Goal: Use online tool/utility: Utilize a website feature to perform a specific function

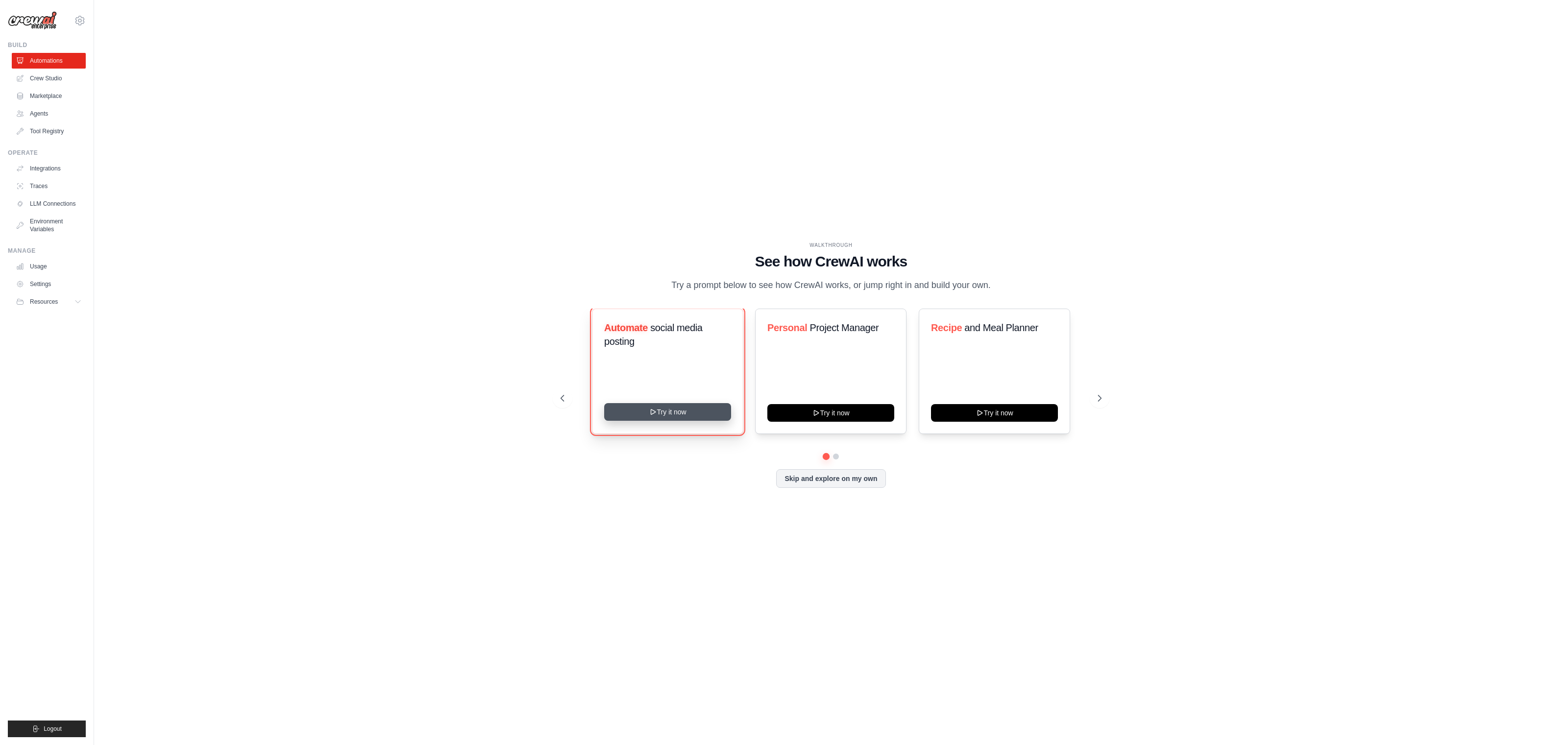
click at [690, 417] on button "Try it now" at bounding box center [668, 412] width 127 height 18
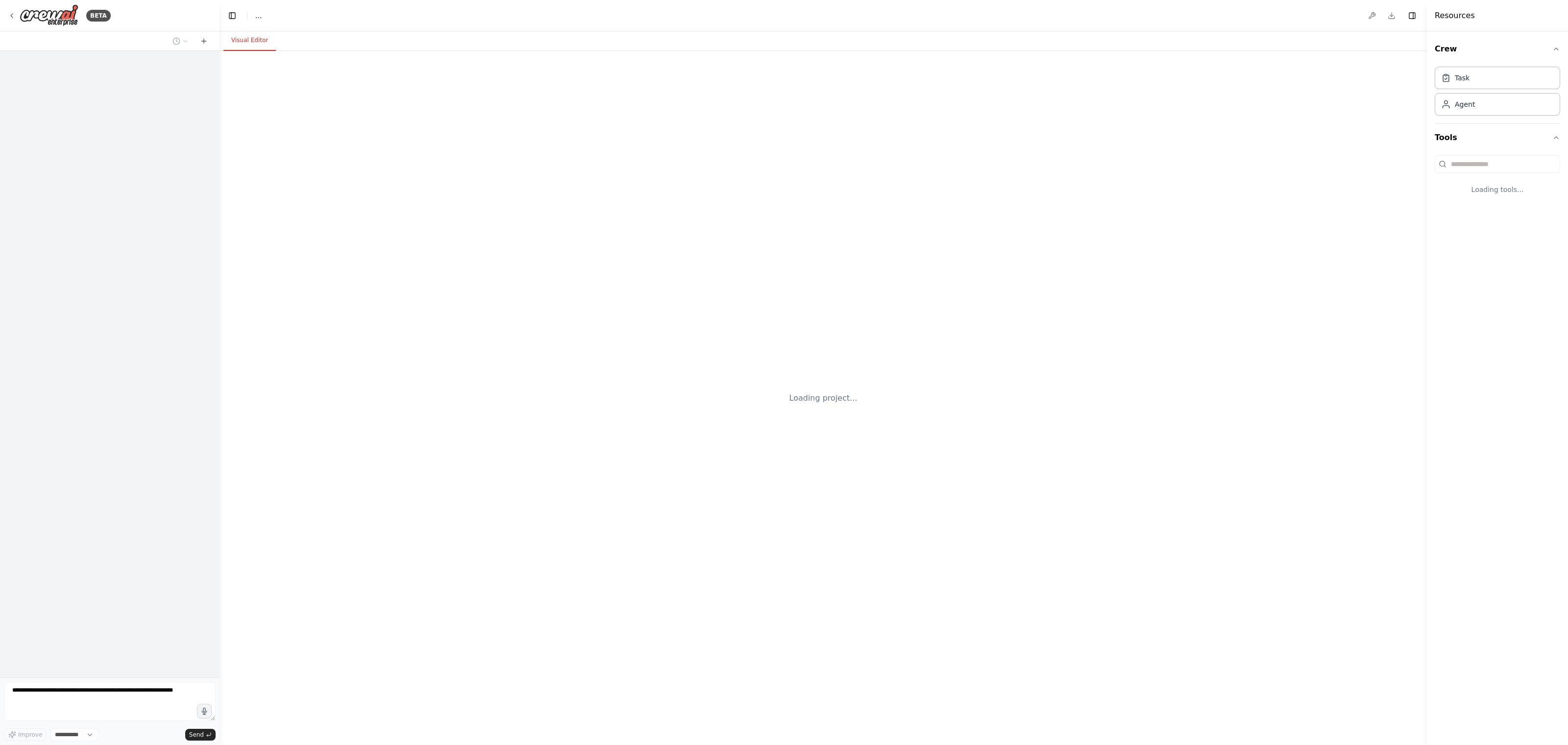
select select "****"
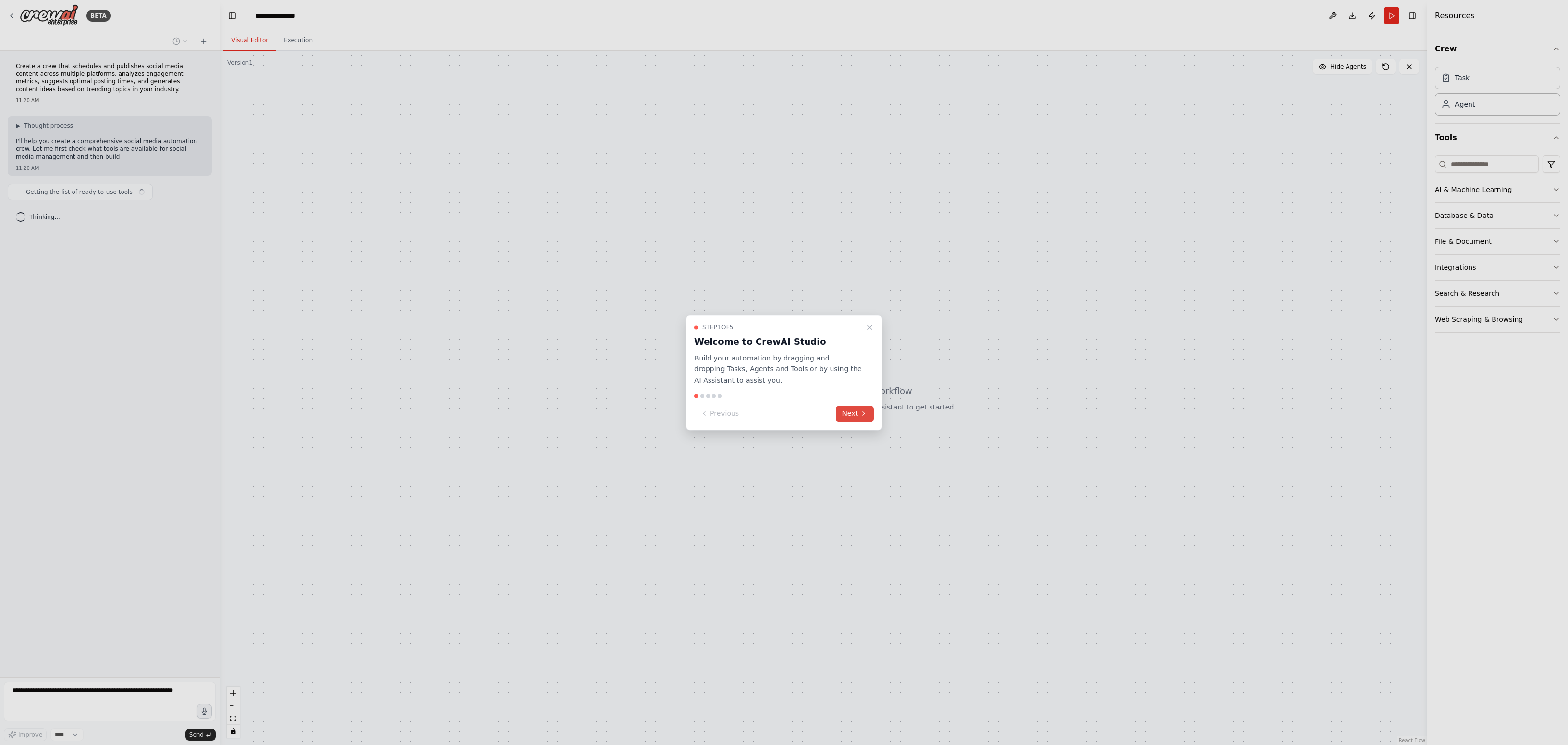
click at [852, 416] on button "Next" at bounding box center [855, 414] width 38 height 16
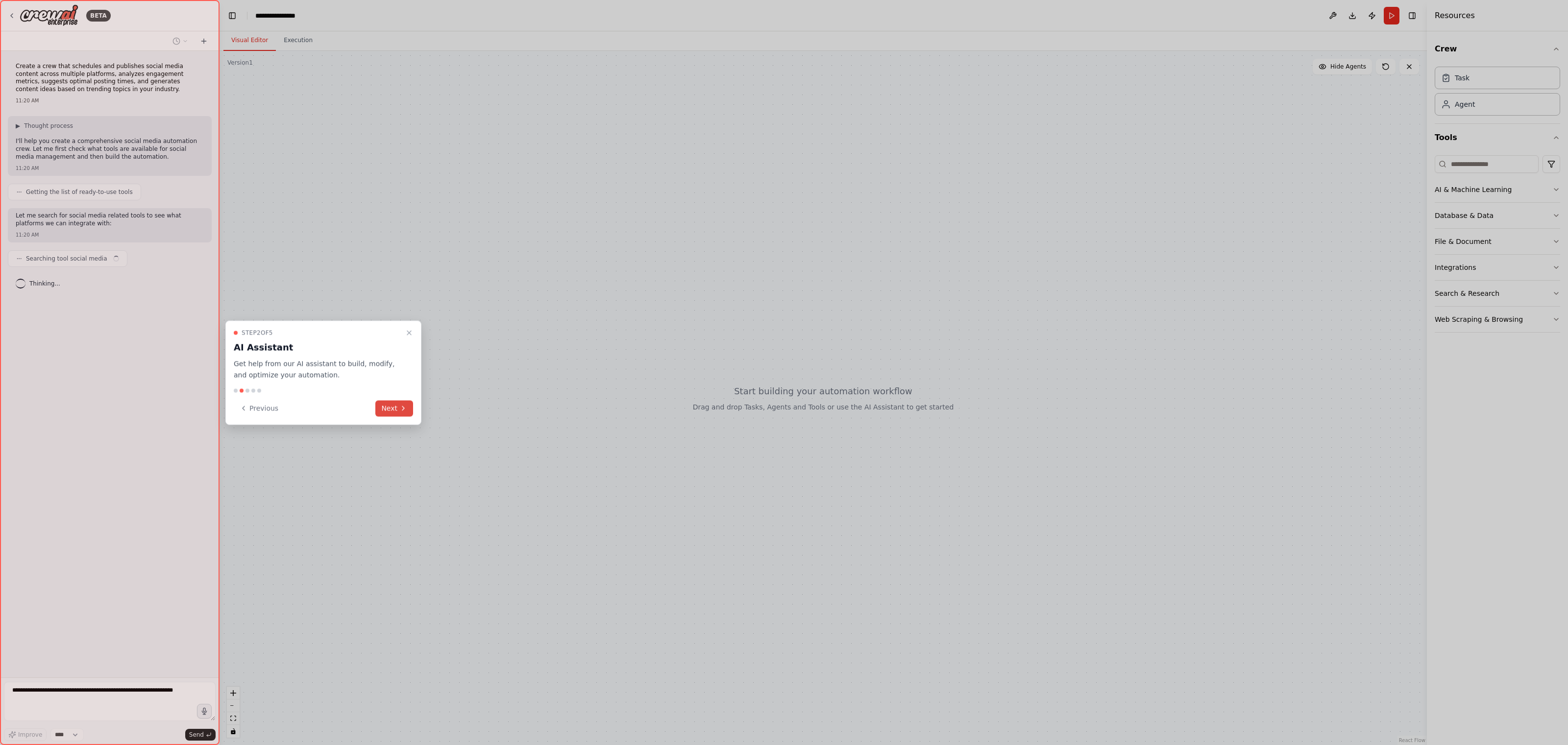
click at [403, 408] on icon at bounding box center [403, 408] width 8 height 8
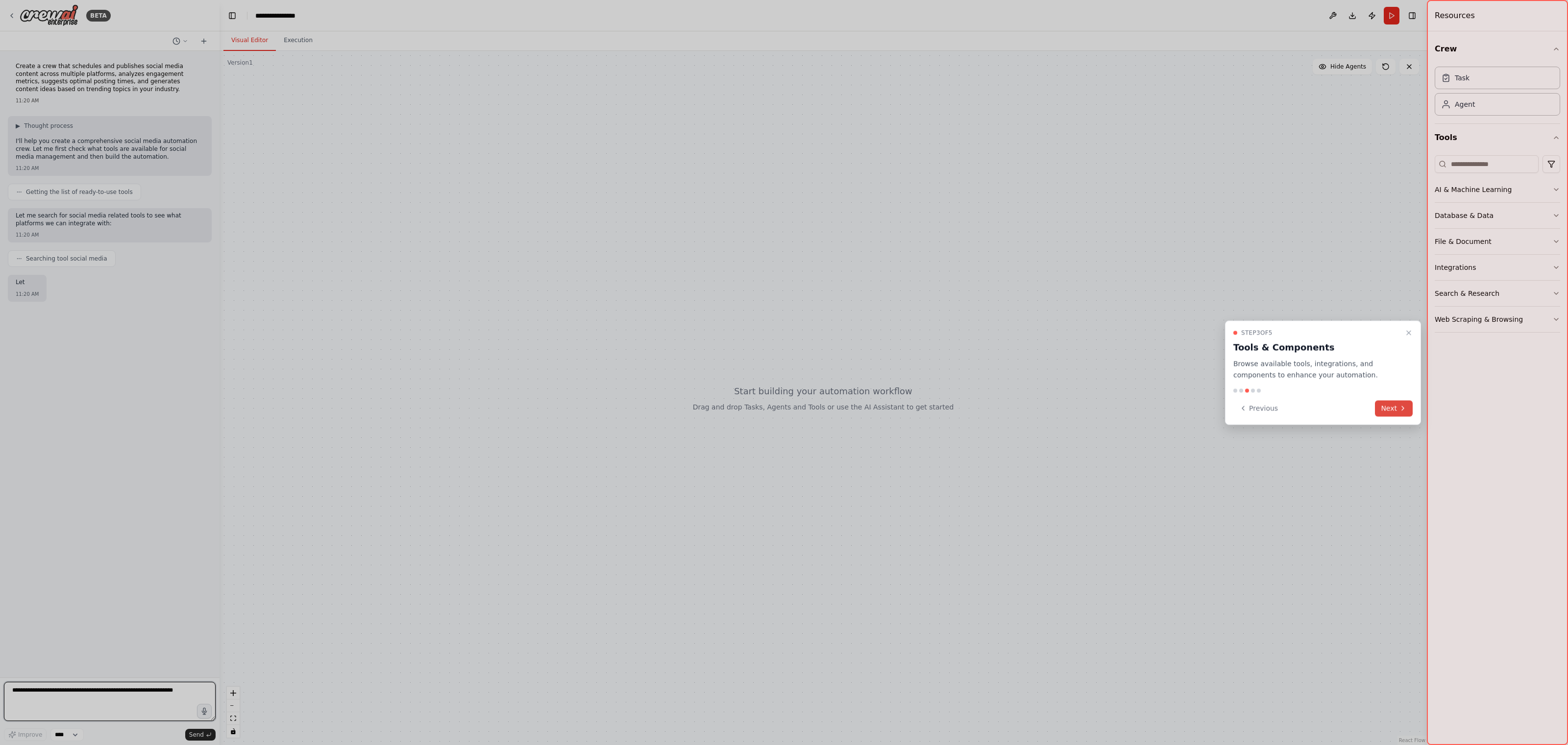
click at [1391, 414] on button "Next" at bounding box center [1394, 408] width 38 height 16
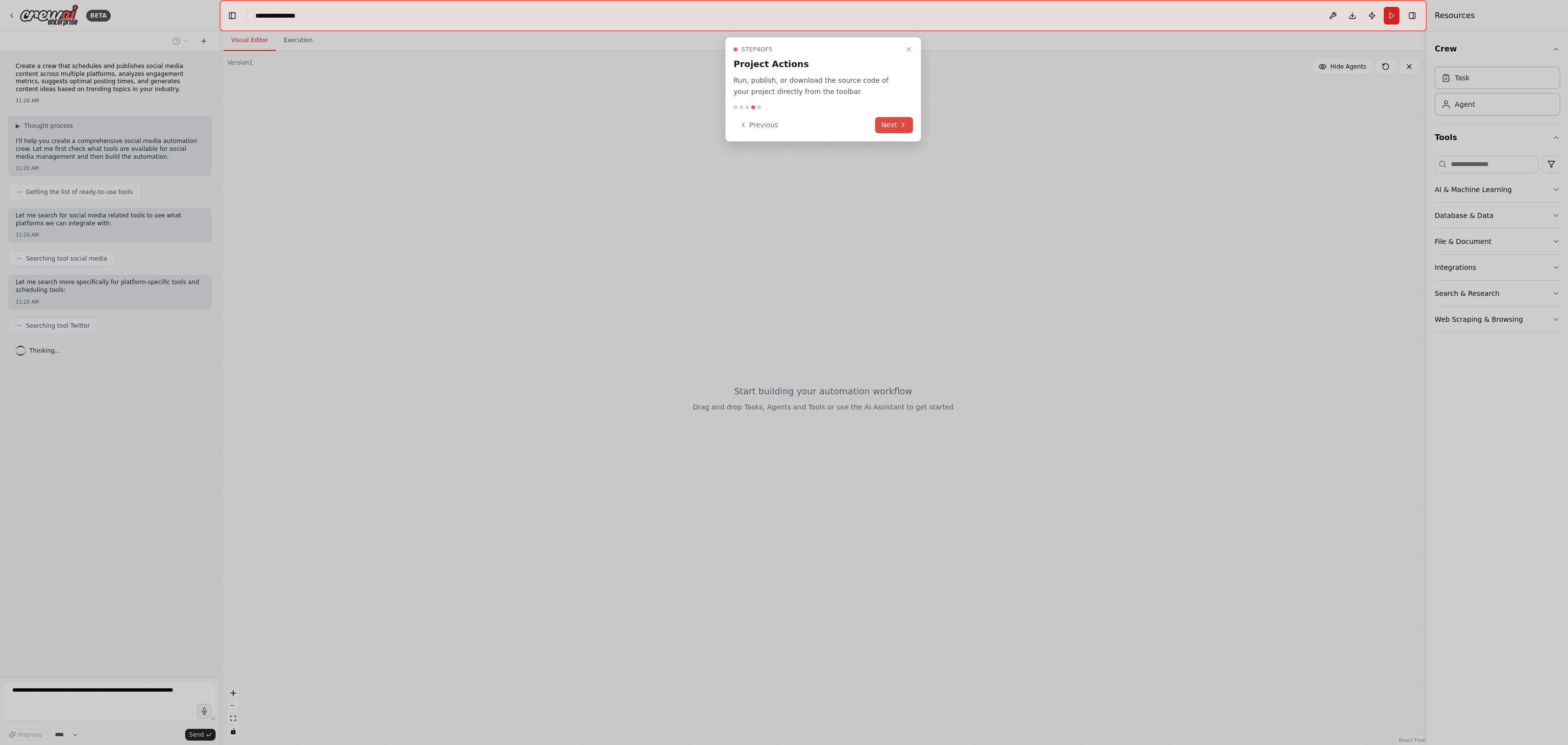
click at [896, 127] on button "Next" at bounding box center [894, 125] width 38 height 16
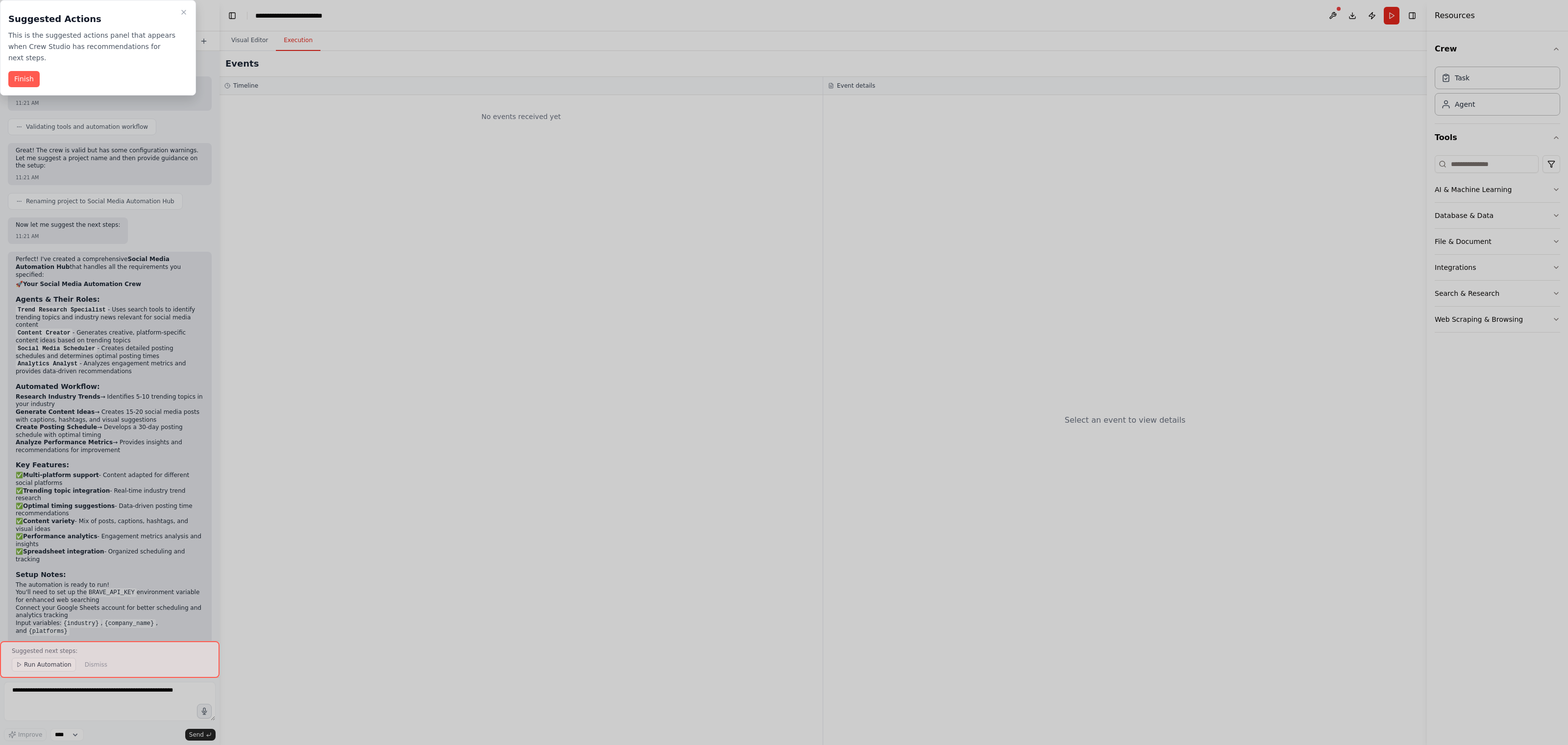
scroll to position [870, 0]
